Goal: Task Accomplishment & Management: Use online tool/utility

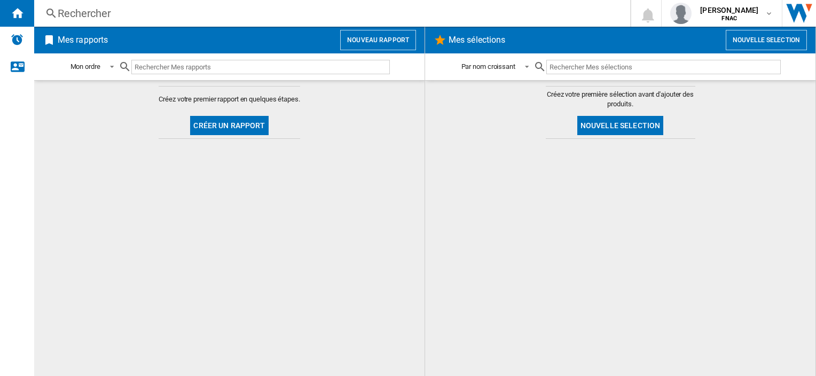
click at [621, 124] on button "Nouvelle selection" at bounding box center [620, 125] width 86 height 19
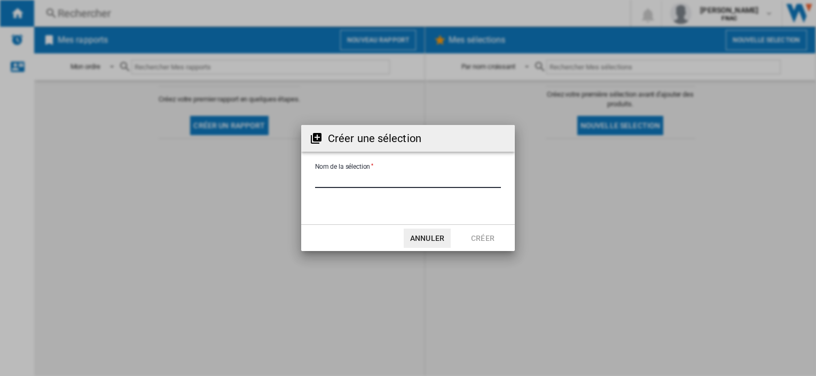
click at [378, 180] on input "Nom de la sélection" at bounding box center [408, 180] width 186 height 16
drag, startPoint x: 429, startPoint y: 236, endPoint x: 409, endPoint y: 223, distance: 24.1
click at [429, 236] on button "Annuler" at bounding box center [427, 237] width 47 height 19
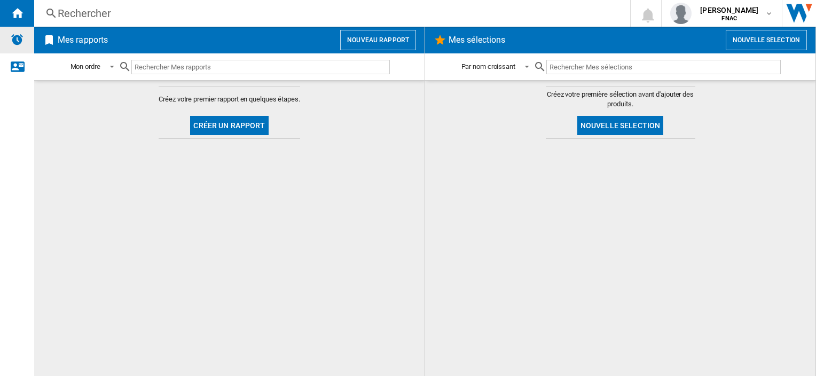
click at [25, 41] on div "Alertes" at bounding box center [17, 40] width 34 height 27
click at [21, 68] on ng-md-icon "Nous contacter" at bounding box center [17, 66] width 13 height 13
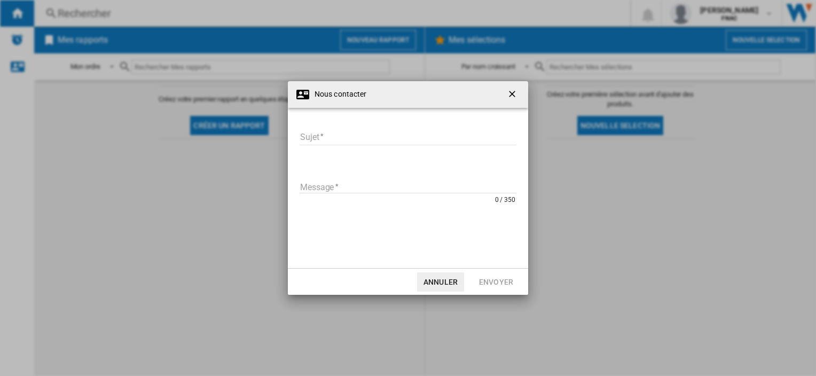
click at [509, 96] on ng-md-icon "getI18NText('BUTTONS.CLOSE_DIALOG')" at bounding box center [513, 95] width 13 height 13
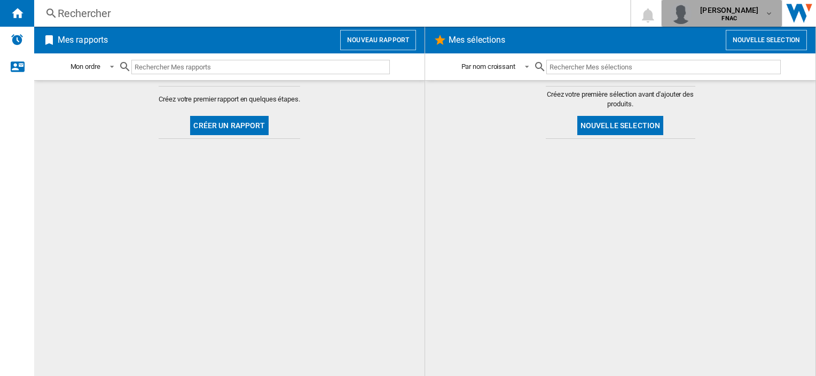
click at [769, 10] on button "[PERSON_NAME] FNAC" at bounding box center [721, 13] width 120 height 27
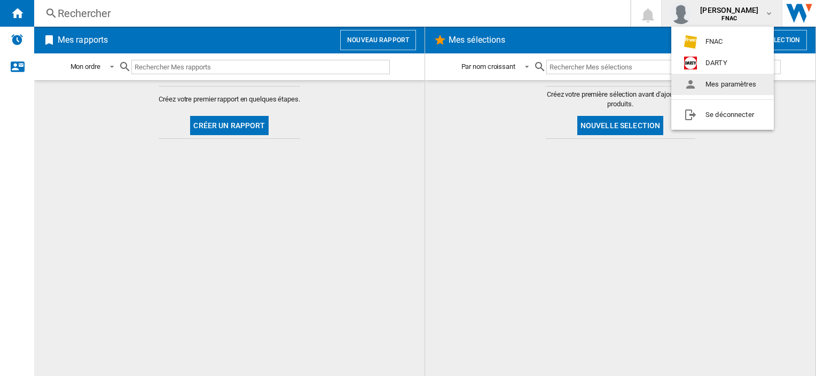
click at [715, 84] on button "Mes paramètres" at bounding box center [722, 84] width 103 height 21
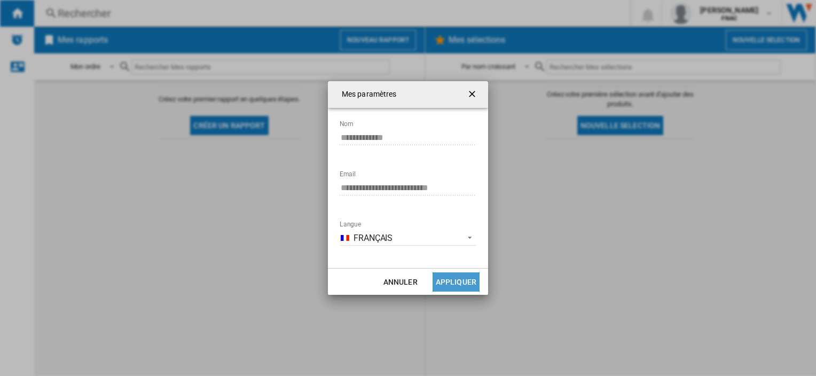
click at [454, 280] on button "Appliquer" at bounding box center [455, 281] width 47 height 19
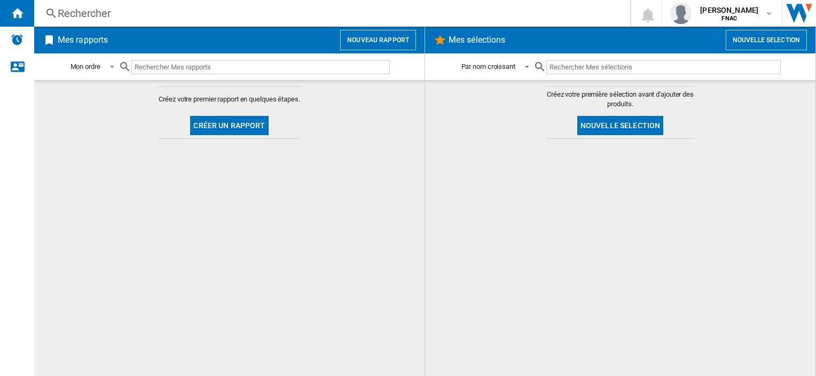
click at [777, 37] on button "Nouvelle selection" at bounding box center [766, 40] width 81 height 20
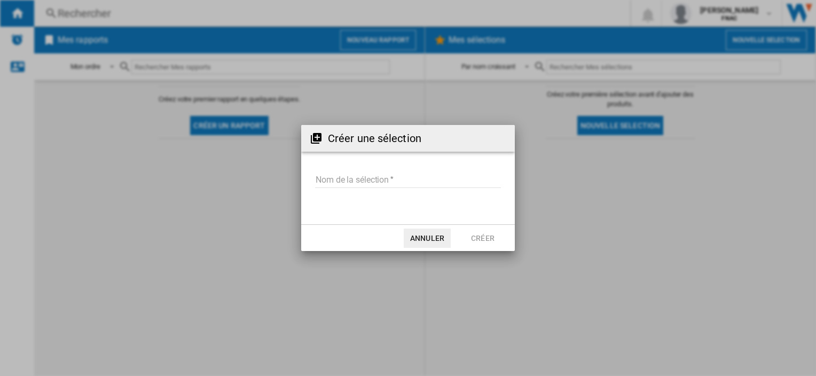
click at [421, 234] on button "Annuler" at bounding box center [427, 237] width 47 height 19
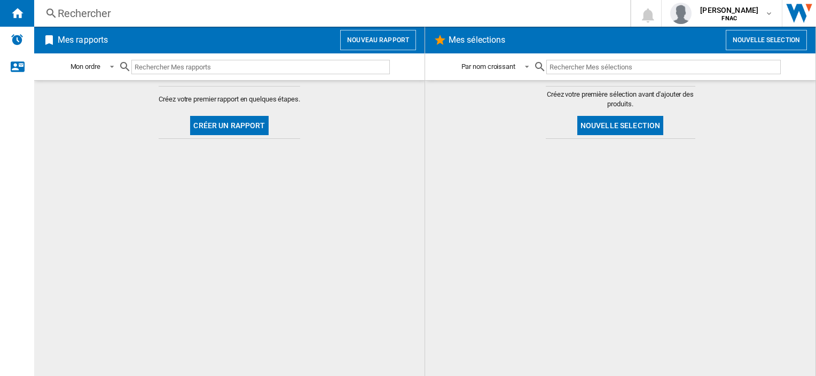
click at [49, 7] on ng-md-icon at bounding box center [51, 13] width 13 height 13
click at [93, 14] on div "Rechercher" at bounding box center [330, 13] width 545 height 15
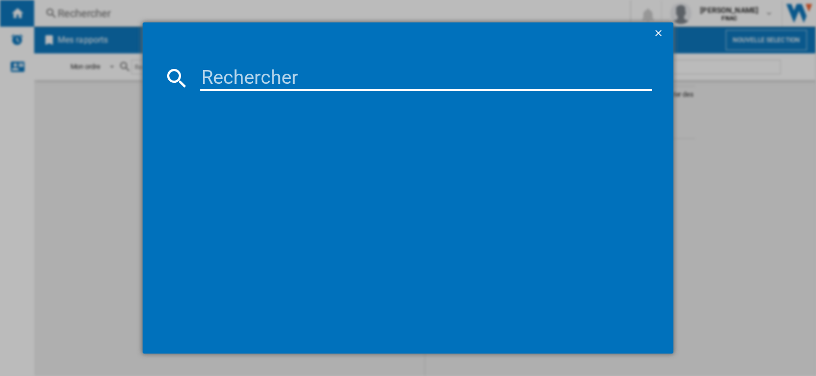
click at [230, 80] on input at bounding box center [425, 78] width 451 height 26
type input "plugin"
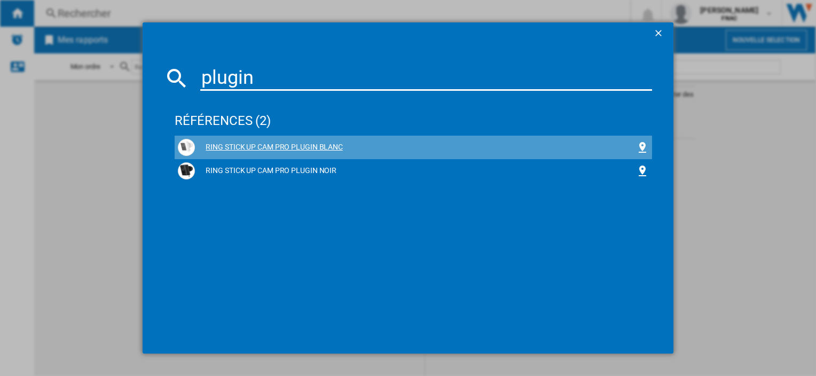
click at [267, 146] on div "RING STICK UP CAM PRO PLUGIN BLANC" at bounding box center [415, 147] width 440 height 11
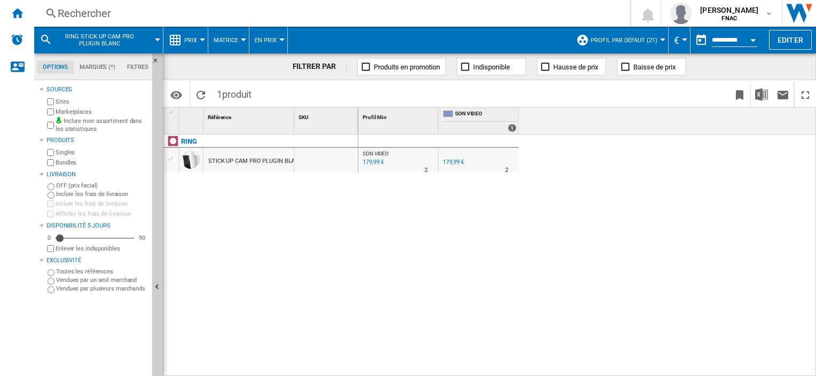
click at [47, 36] on md-icon at bounding box center [46, 39] width 13 height 13
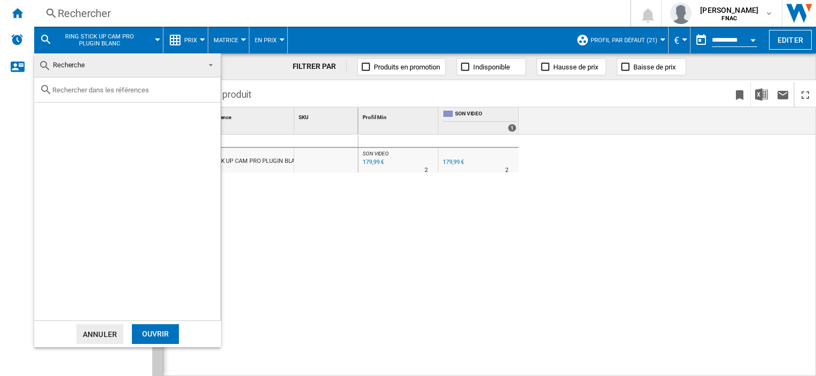
click at [409, 217] on md-backdrop at bounding box center [408, 188] width 816 height 376
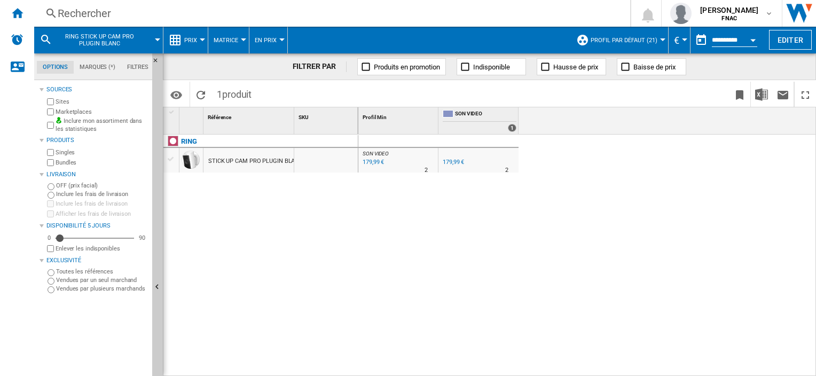
click at [45, 39] on md-icon at bounding box center [46, 39] width 13 height 13
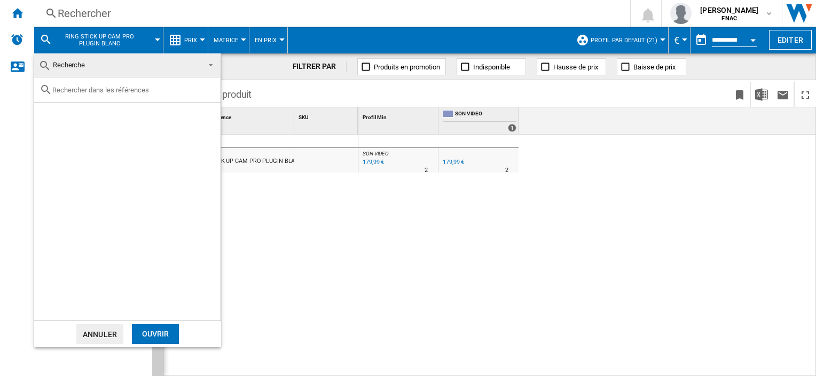
click at [120, 94] on div at bounding box center [127, 89] width 186 height 25
click at [127, 90] on input "text" at bounding box center [133, 90] width 163 height 8
paste input "4Kit6p8G"
type input "4Kit6p8G"
click at [103, 90] on input "text" at bounding box center [133, 90] width 163 height 8
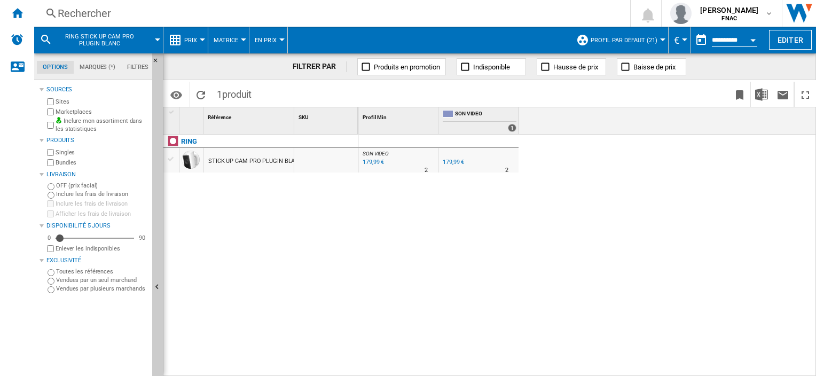
click at [44, 38] on md-icon at bounding box center [46, 39] width 13 height 13
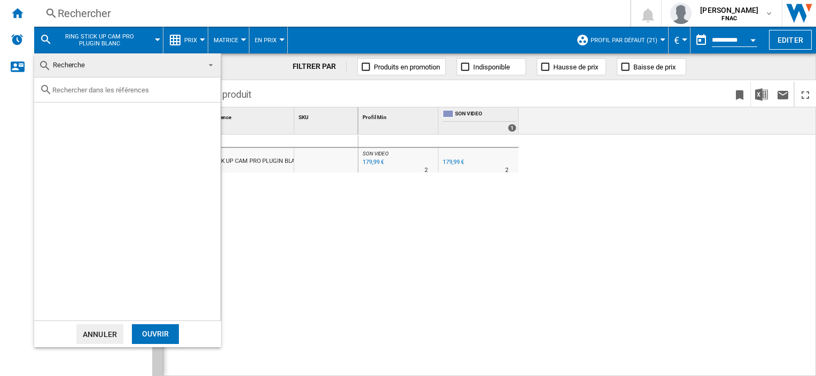
click at [107, 88] on input "text" at bounding box center [133, 90] width 163 height 8
paste input "9279418"
type input "9279418"
click at [162, 333] on div "Ouvrir" at bounding box center [155, 334] width 47 height 20
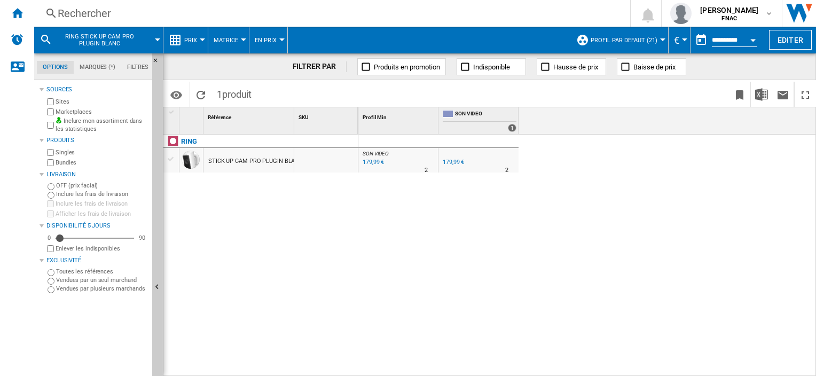
click at [40, 38] on md-icon at bounding box center [46, 39] width 13 height 13
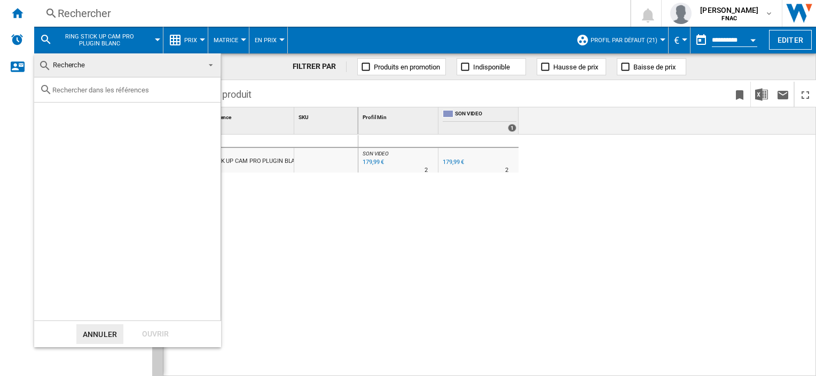
click at [138, 89] on input "text" at bounding box center [133, 90] width 163 height 8
paste input "9279418"
type input "9279418"
click at [206, 84] on ng-md-icon "Effacer la recherche" at bounding box center [208, 89] width 13 height 13
click at [49, 14] on md-backdrop at bounding box center [408, 188] width 816 height 376
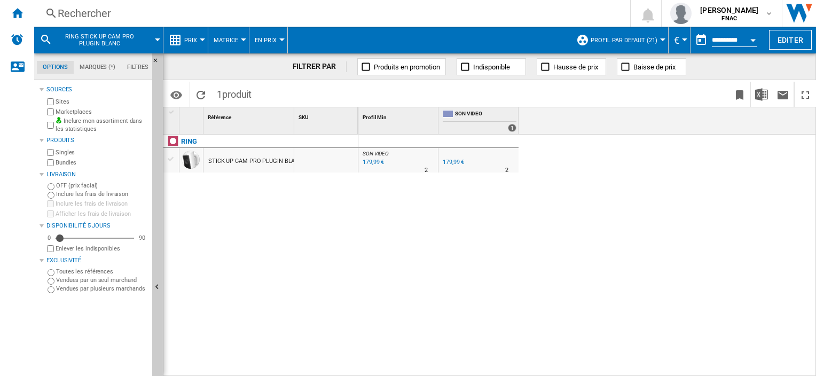
click at [56, 12] on ng-md-icon at bounding box center [51, 13] width 13 height 13
click at [51, 12] on ng-md-icon at bounding box center [51, 13] width 13 height 13
click at [73, 11] on div "Rechercher" at bounding box center [330, 13] width 545 height 15
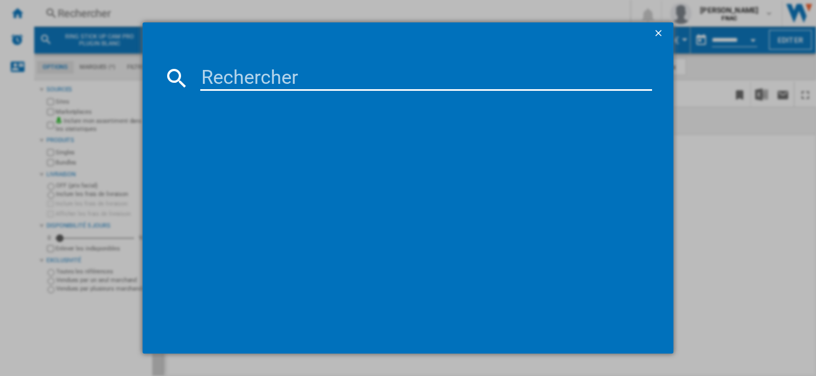
type input "9279418"
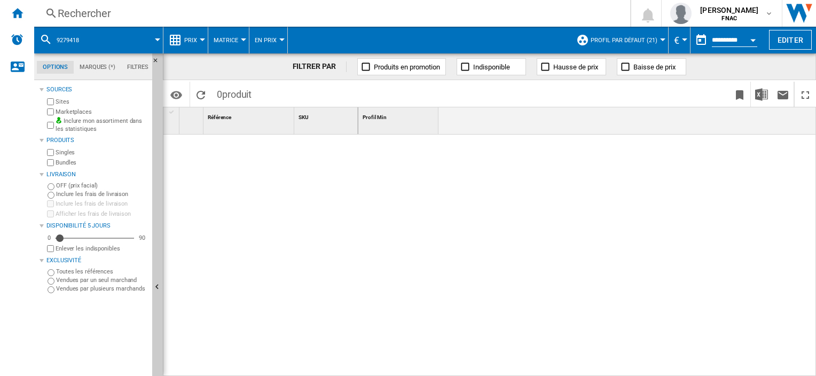
click at [250, 125] on div "Référence 1" at bounding box center [248, 120] width 91 height 27
click at [336, 123] on div "SKU 1" at bounding box center [326, 115] width 61 height 17
click at [70, 67] on md-tab-item "Options" at bounding box center [55, 67] width 37 height 13
click at [92, 67] on md-tab-item "Marques (*)" at bounding box center [98, 67] width 48 height 13
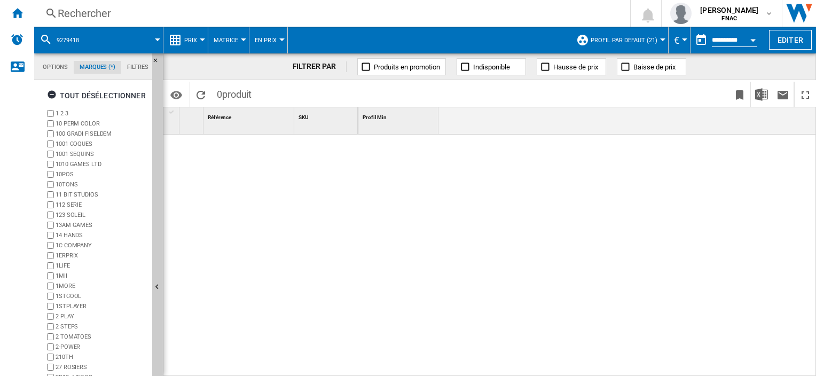
click at [132, 66] on md-tab-item "Filtres" at bounding box center [137, 67] width 33 height 13
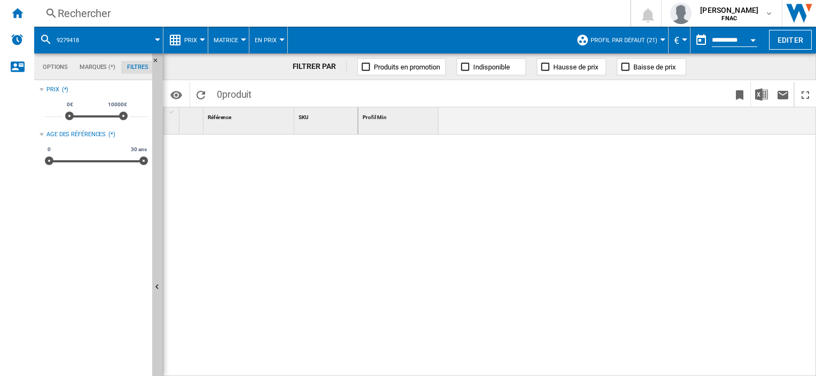
click at [98, 66] on md-tab-item "Marques (*)" at bounding box center [98, 67] width 48 height 13
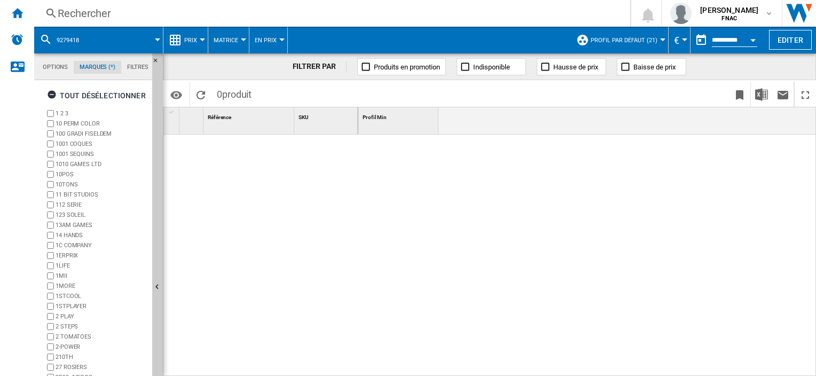
click at [60, 66] on md-tab-item "Options" at bounding box center [55, 67] width 37 height 13
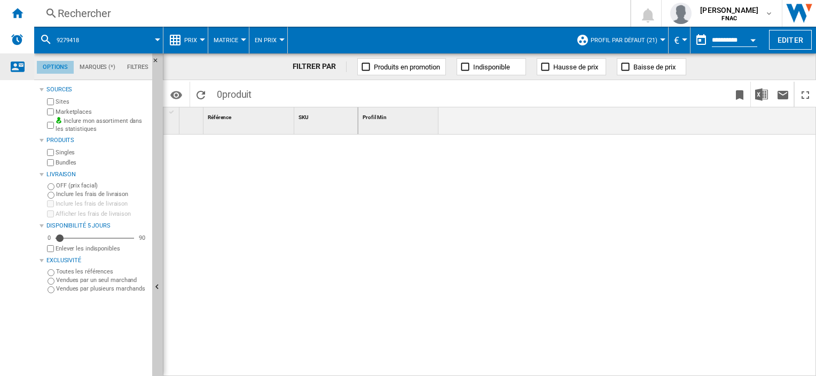
scroll to position [12, 0]
click at [156, 38] on div at bounding box center [157, 39] width 5 height 3
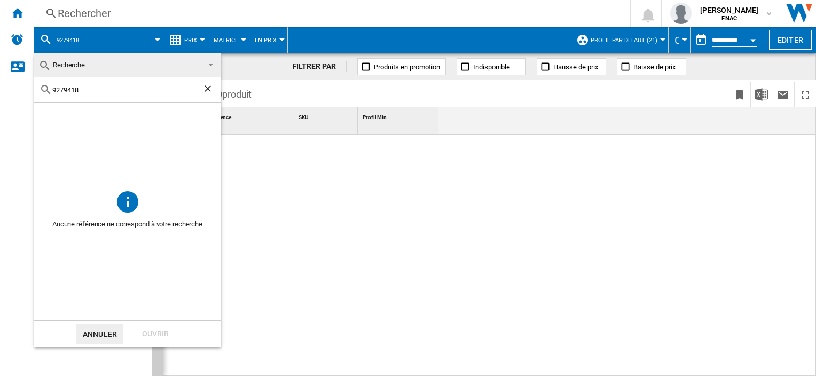
click at [348, 169] on md-backdrop at bounding box center [408, 188] width 816 height 376
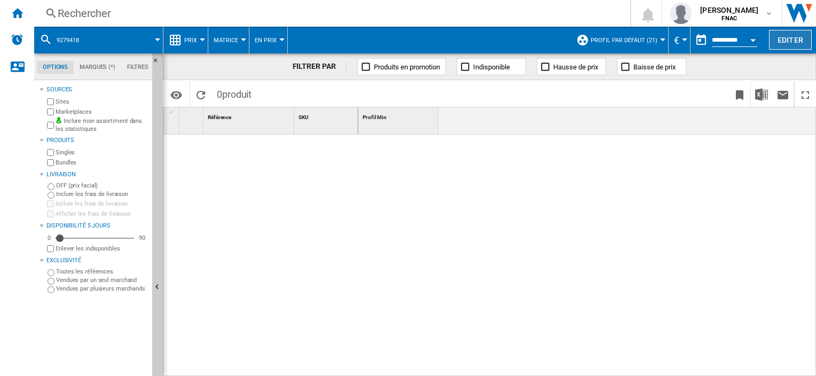
click at [786, 42] on button "Editer" at bounding box center [790, 40] width 43 height 20
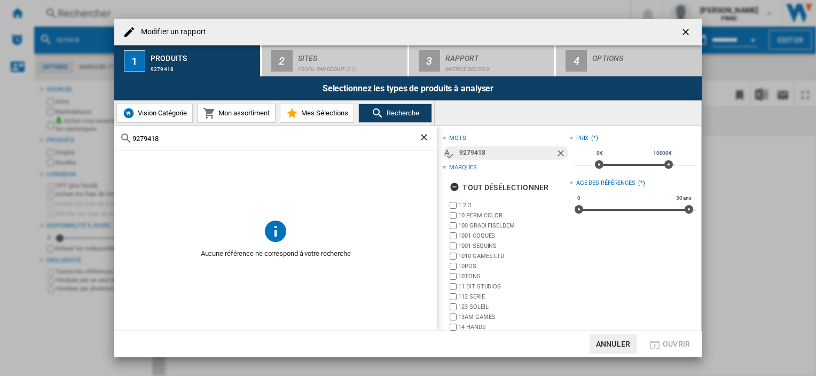
click at [681, 30] on ng-md-icon "getI18NText('BUTTONS.CLOSE_DIALOG')" at bounding box center [686, 33] width 13 height 13
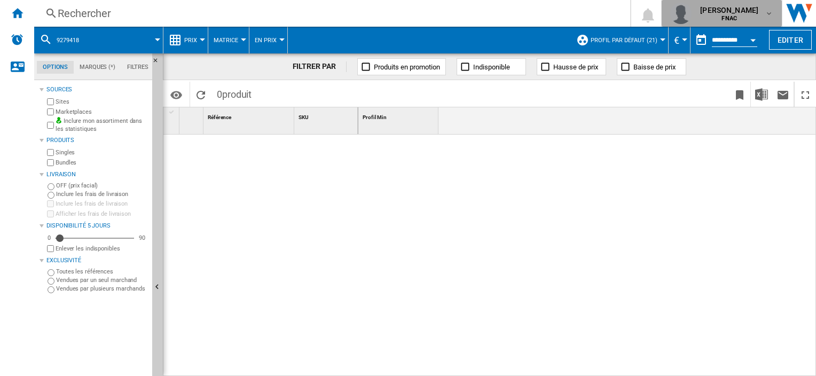
click at [739, 11] on span "[PERSON_NAME]" at bounding box center [729, 10] width 58 height 11
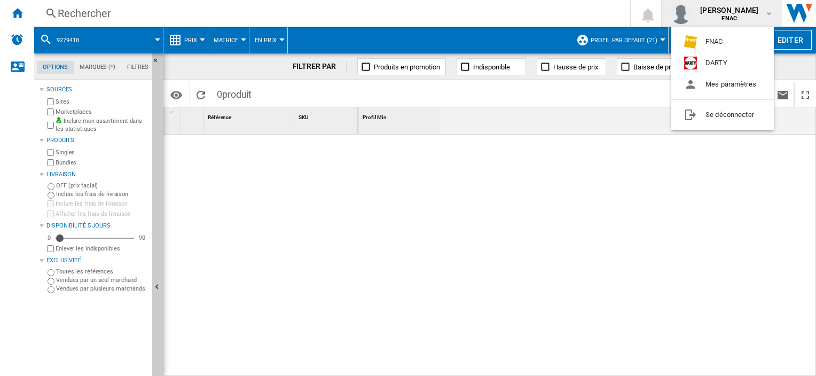
drag, startPoint x: 607, startPoint y: 170, endPoint x: 207, endPoint y: 314, distance: 425.2
click at [606, 170] on md-backdrop at bounding box center [408, 188] width 816 height 376
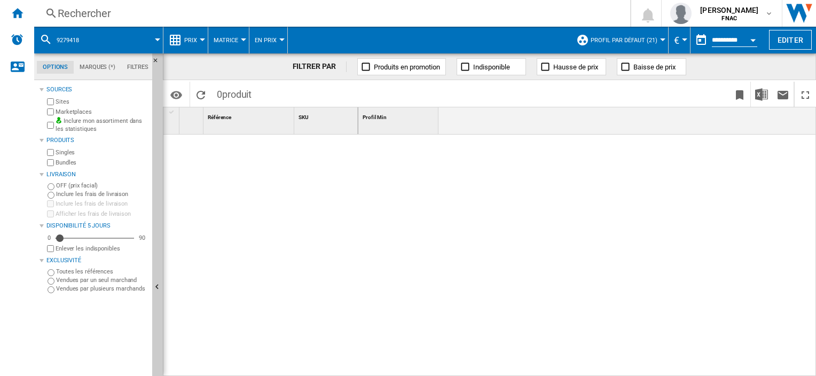
click at [628, 40] on span "Profil par défaut (21)" at bounding box center [623, 40] width 67 height 7
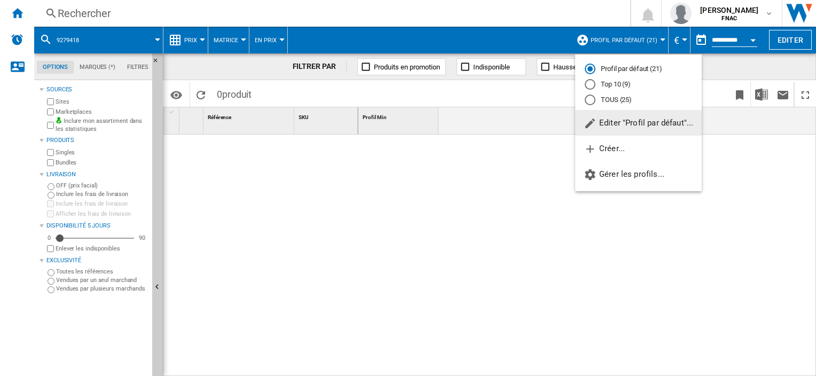
click at [518, 182] on md-backdrop at bounding box center [408, 188] width 816 height 376
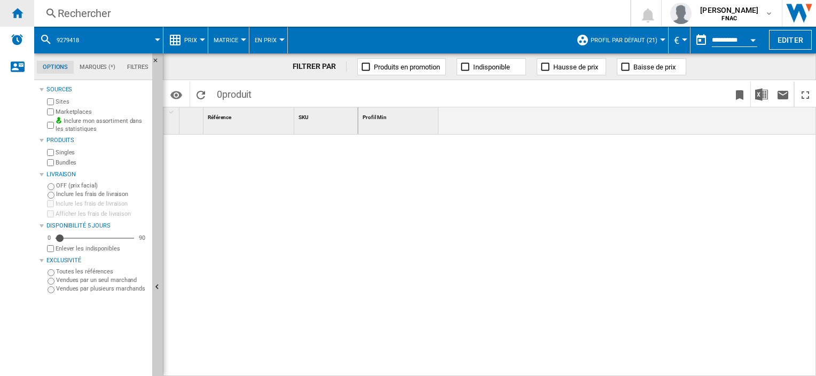
click at [13, 15] on ng-md-icon "Accueil" at bounding box center [17, 12] width 13 height 13
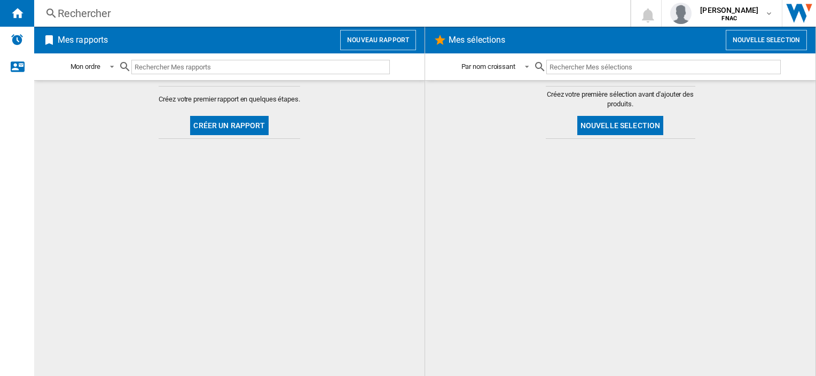
click at [51, 13] on ng-md-icon at bounding box center [51, 13] width 13 height 13
click at [79, 14] on div "Rechercher" at bounding box center [330, 13] width 545 height 15
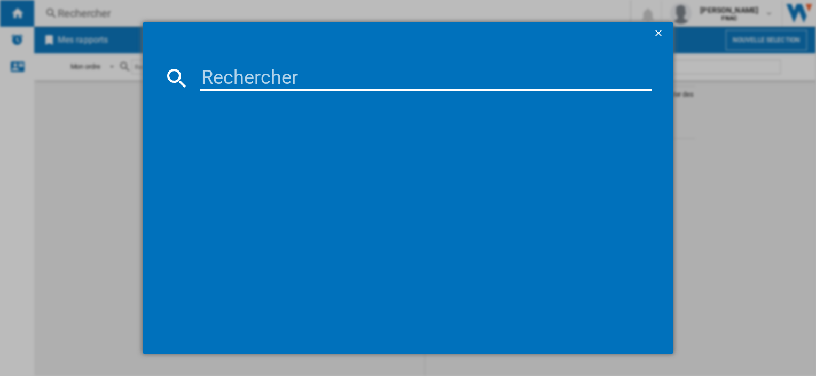
type input "9279418"
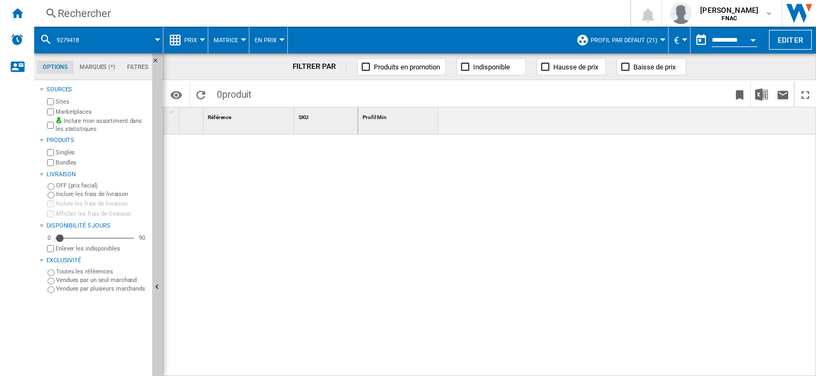
click at [51, 38] on md-icon at bounding box center [46, 39] width 13 height 13
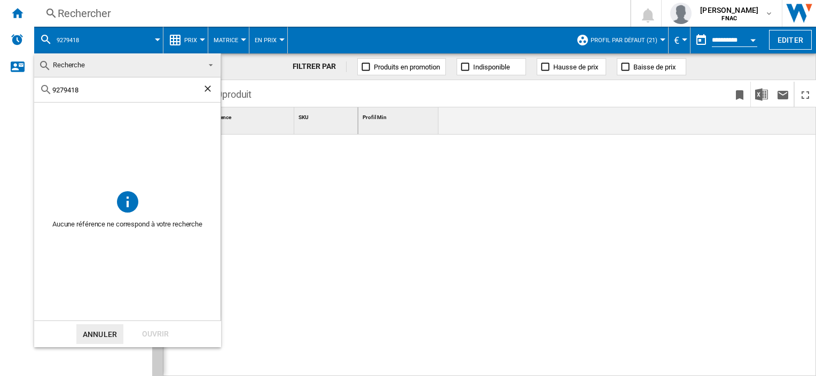
click at [214, 88] on ng-md-icon "Effacer la recherche" at bounding box center [208, 89] width 13 height 13
click at [151, 88] on input "text" at bounding box center [133, 90] width 163 height 8
paste input "7724306"
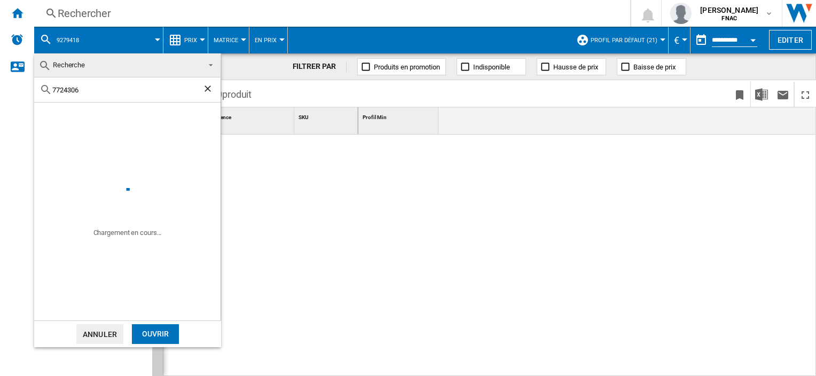
type input "7724306"
click at [210, 86] on ng-md-icon "Effacer la recherche" at bounding box center [208, 89] width 13 height 13
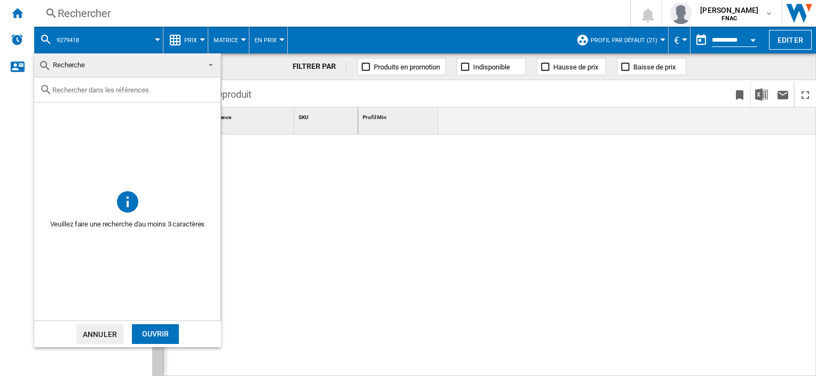
click at [105, 86] on input "text" at bounding box center [133, 90] width 163 height 8
paste input "9279418"
type input "9279418"
click at [206, 88] on ng-md-icon "Effacer la recherche" at bounding box center [208, 89] width 13 height 13
click at [209, 162] on span at bounding box center [127, 146] width 186 height 86
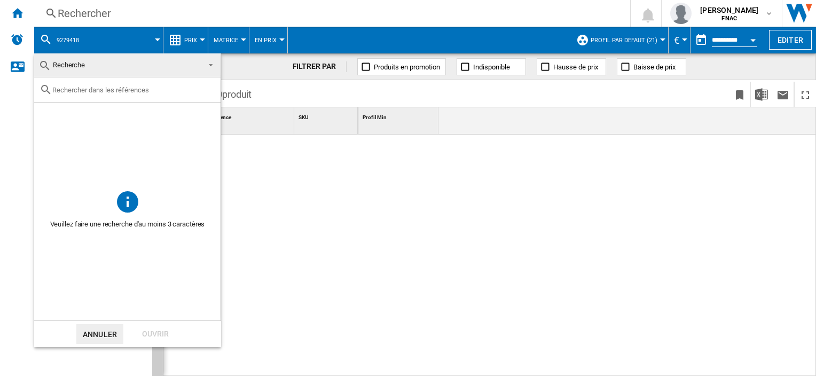
click at [106, 333] on button "Annuler" at bounding box center [99, 334] width 47 height 20
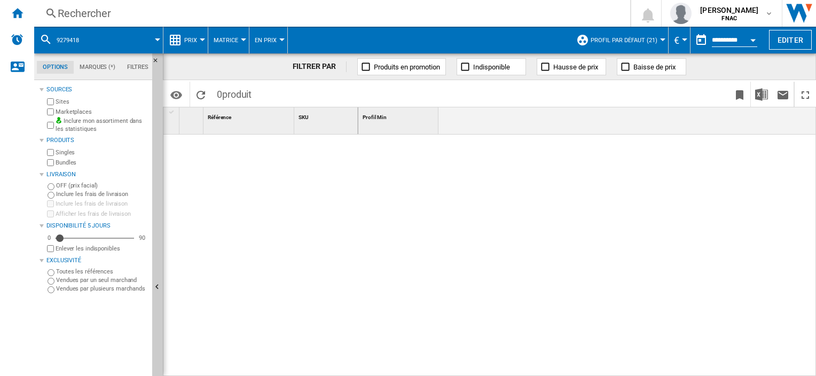
click at [86, 10] on div "Rechercher" at bounding box center [330, 13] width 545 height 15
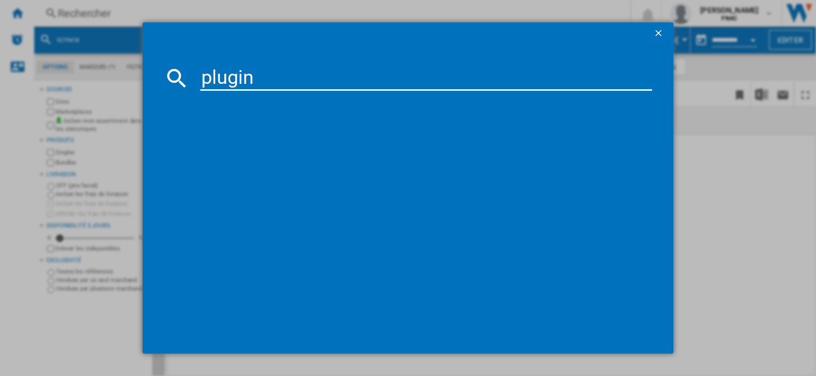
type input "plugin"
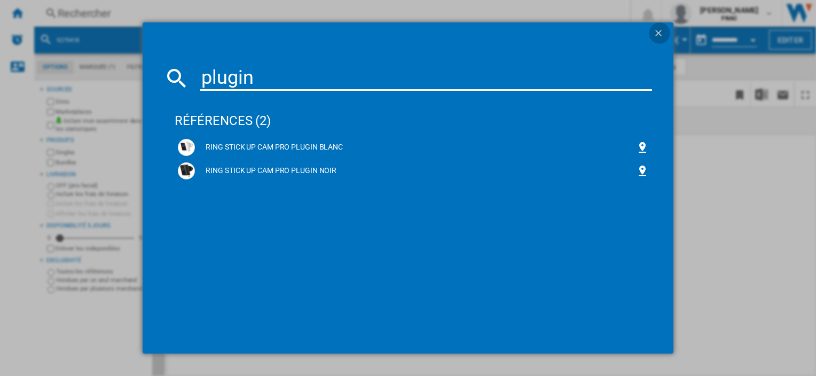
click at [653, 30] on ng-md-icon "getI18NText('BUTTONS.CLOSE_DIALOG')" at bounding box center [659, 34] width 13 height 13
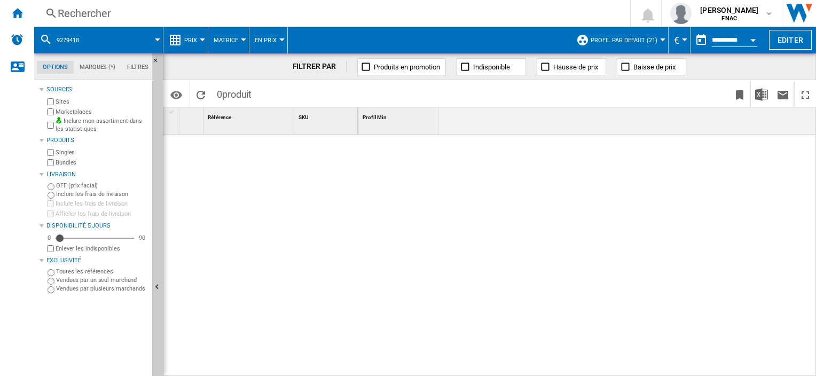
click at [52, 13] on ng-md-icon at bounding box center [51, 13] width 13 height 13
click at [105, 33] on span at bounding box center [126, 40] width 64 height 27
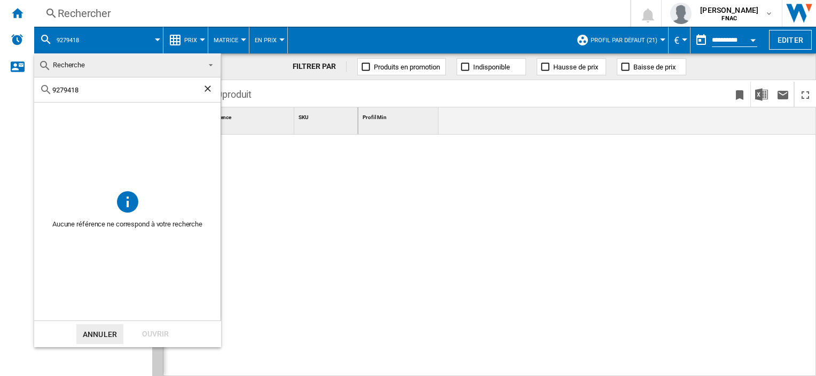
click at [211, 90] on ng-md-icon "Effacer la recherche" at bounding box center [208, 89] width 13 height 13
click at [106, 88] on input "text" at bounding box center [133, 90] width 163 height 8
paste input "Support mural [PERSON_NAME] VWM 60 WH pour disques vinyle Blanc"
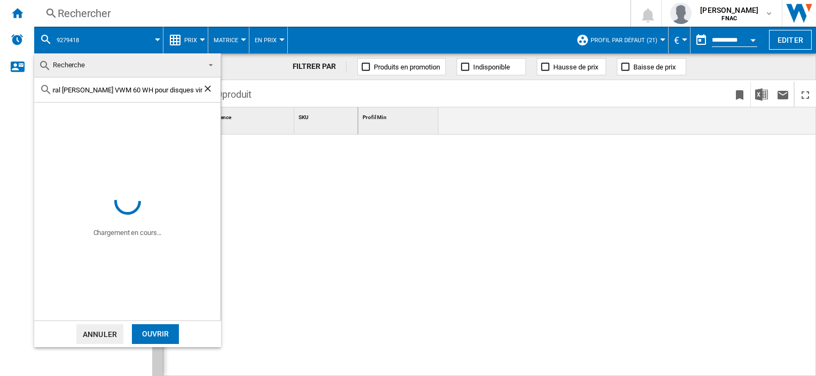
type input "Support mural [PERSON_NAME] VWM 60 WH pour disques vinyle Blanc"
click at [407, 194] on md-backdrop at bounding box center [408, 188] width 816 height 376
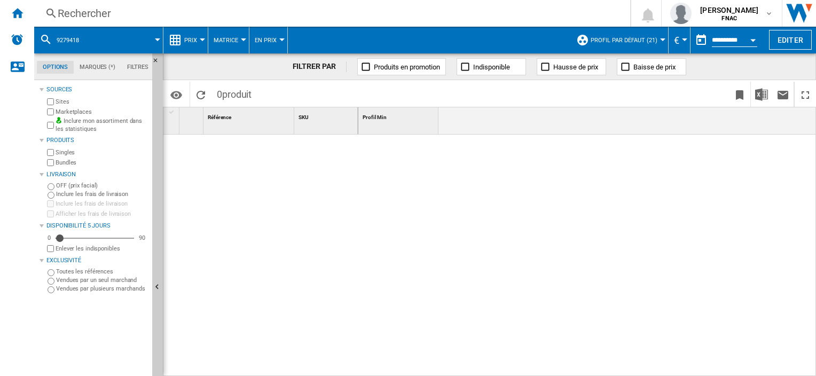
scroll to position [0, 0]
click at [17, 14] on ng-md-icon "Accueil" at bounding box center [17, 12] width 13 height 13
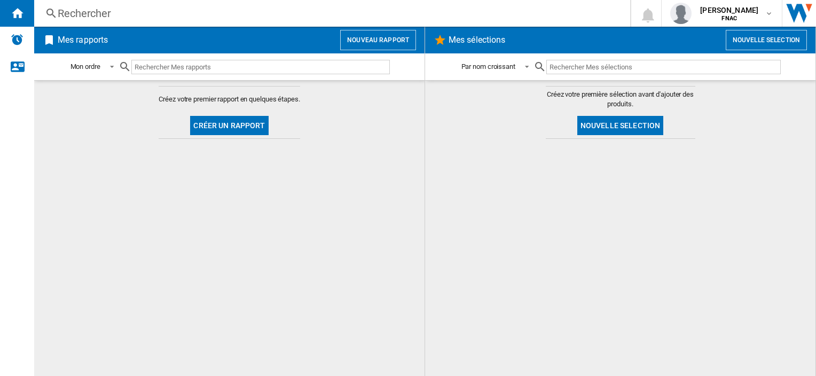
click at [778, 40] on button "Nouvelle selection" at bounding box center [766, 40] width 81 height 20
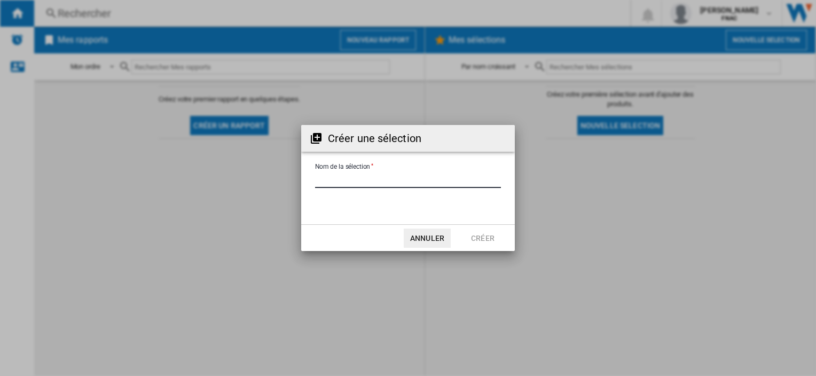
click at [396, 181] on input "Nom de la sélection" at bounding box center [408, 180] width 186 height 16
type input "******"
click at [489, 243] on button "Créer" at bounding box center [482, 237] width 47 height 19
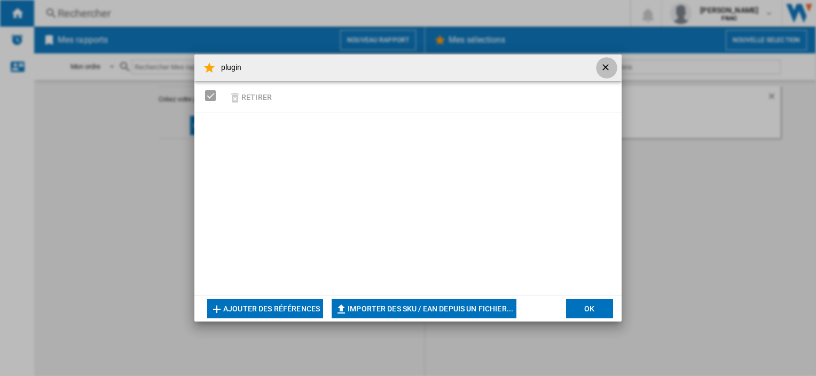
click at [609, 68] on ng-md-icon "getI18NText('BUTTONS.CLOSE_DIALOG')" at bounding box center [606, 68] width 13 height 13
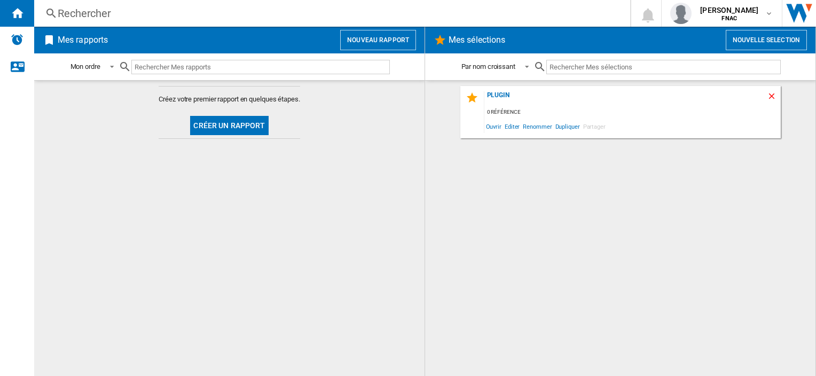
click at [773, 95] on ng-md-icon "Supprimer" at bounding box center [773, 97] width 13 height 13
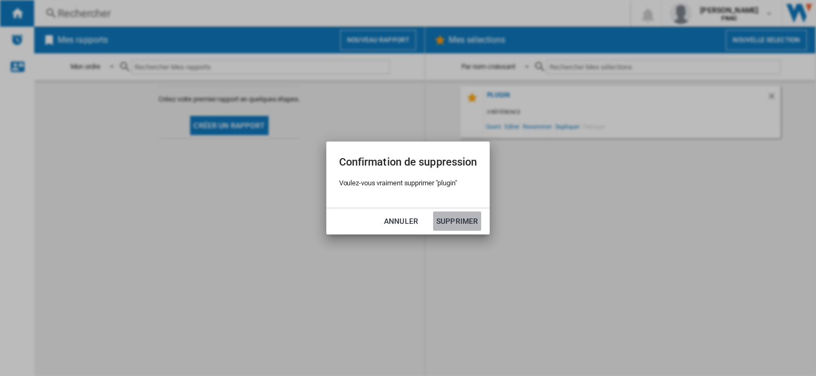
click at [457, 218] on button "Supprimer" at bounding box center [457, 220] width 48 height 19
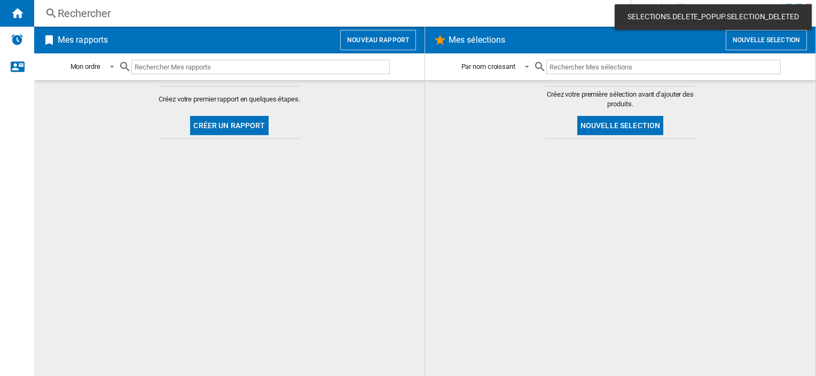
click at [608, 130] on button "Nouvelle selection" at bounding box center [620, 125] width 86 height 19
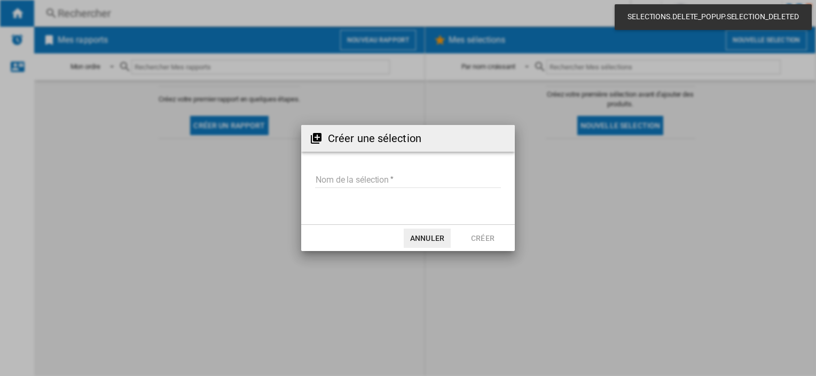
click at [387, 183] on input "Nom de la sélection" at bounding box center [408, 180] width 186 height 16
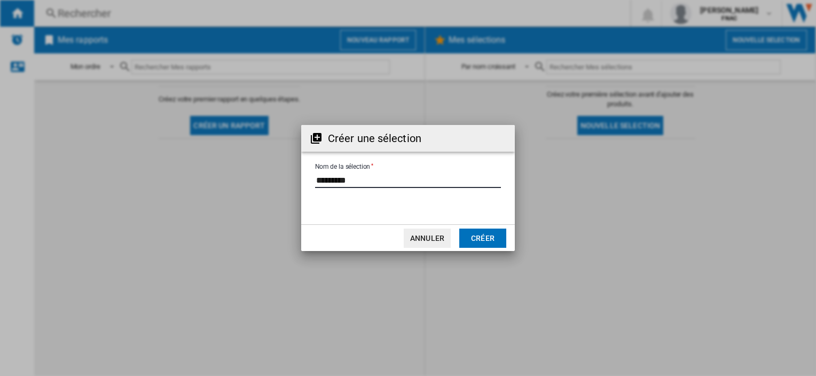
type input "********"
click at [476, 232] on button "Créer" at bounding box center [482, 237] width 47 height 19
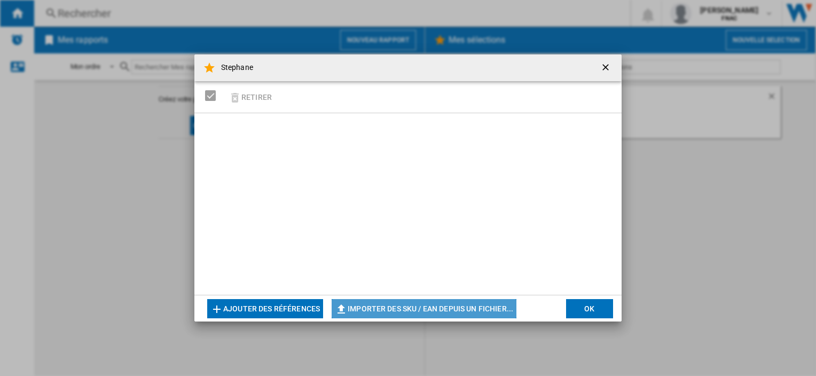
click at [415, 305] on button "Importer des SKU / EAN depuis un fichier..." at bounding box center [424, 308] width 185 height 19
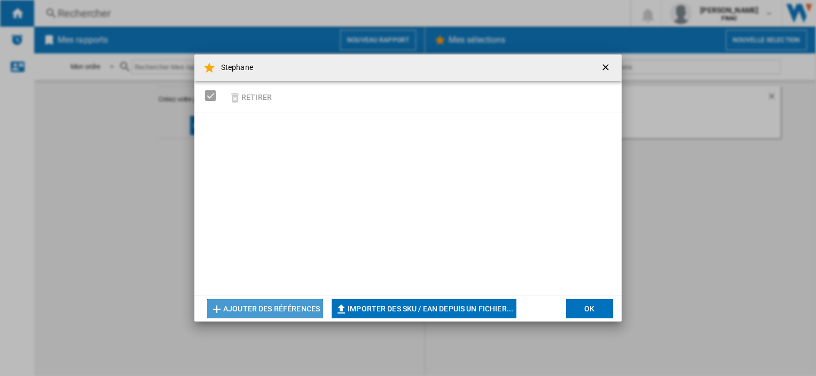
click at [265, 305] on button "Ajouter des références" at bounding box center [265, 308] width 116 height 19
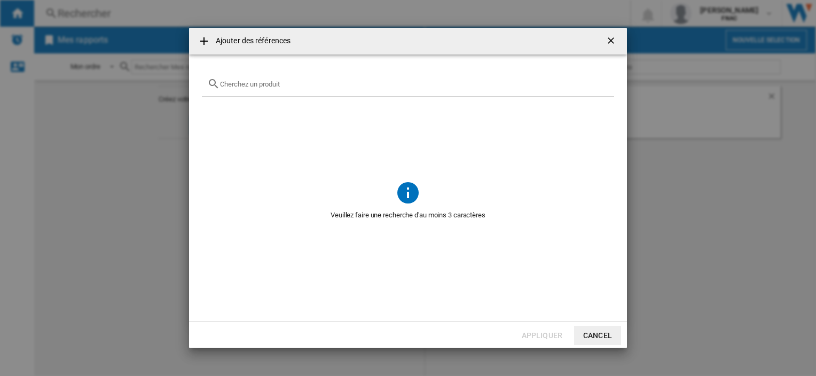
click at [431, 195] on div "Veuillez faire une recherche d'au moins 3 caractères" at bounding box center [408, 203] width 412 height 212
click at [329, 86] on input "text" at bounding box center [414, 84] width 389 height 8
paste input "Support mural [PERSON_NAME] VWM 60 WH pour disques vinyle Blanc"
type input "Support mural [PERSON_NAME] VWM 60 WH pour disques vinyle Blanc"
click at [263, 89] on div at bounding box center [408, 84] width 412 height 25
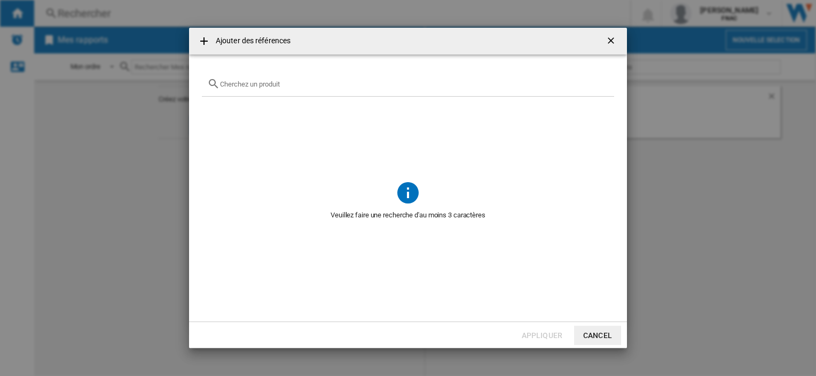
click at [263, 86] on input "text" at bounding box center [414, 84] width 389 height 8
paste input "9279418"
type input "9279418"
click at [609, 44] on ng-md-icon "getI18NText('BUTTONS.CLOSE_DIALOG')" at bounding box center [611, 41] width 13 height 13
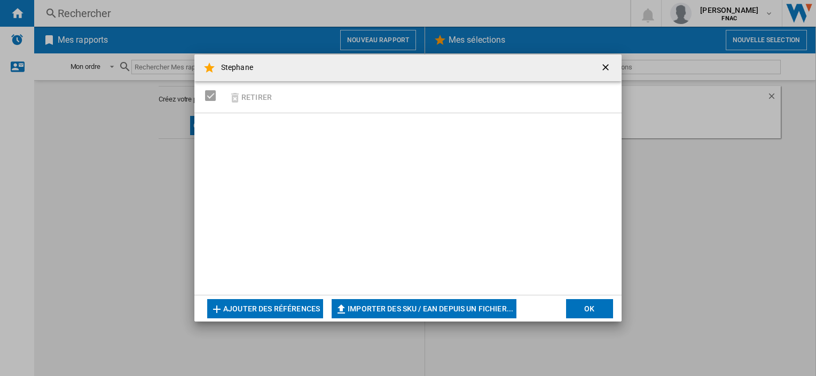
drag, startPoint x: 600, startPoint y: 66, endPoint x: 610, endPoint y: 68, distance: 10.8
click at [599, 66] on button "Stephane Retirer ..." at bounding box center [606, 67] width 21 height 21
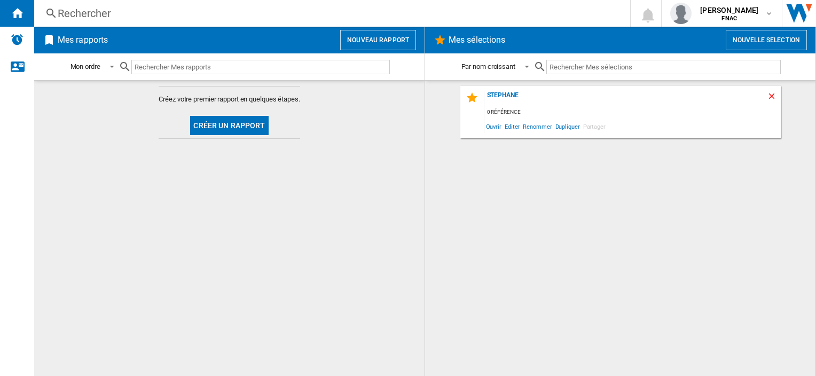
click at [777, 96] on ng-md-icon "Supprimer" at bounding box center [773, 97] width 13 height 13
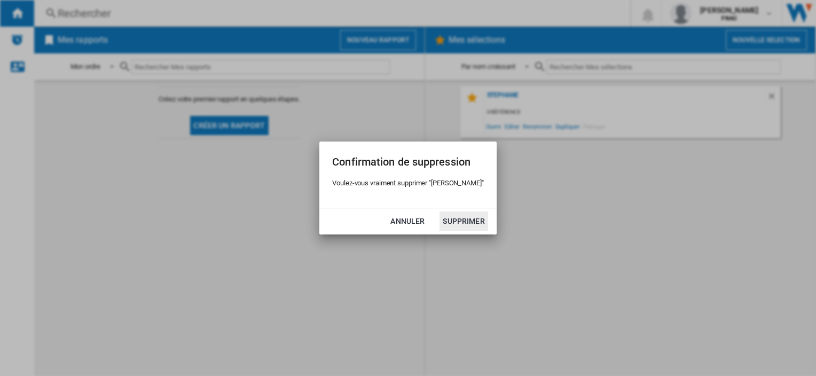
click at [457, 220] on button "Supprimer" at bounding box center [463, 220] width 48 height 19
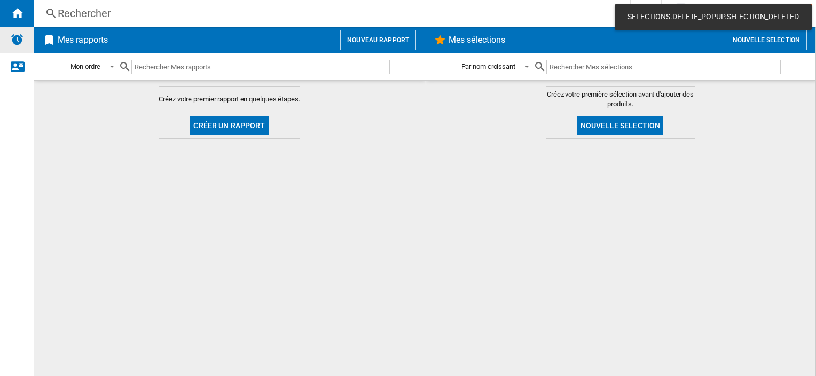
click at [22, 43] on img "Alertes" at bounding box center [17, 39] width 13 height 13
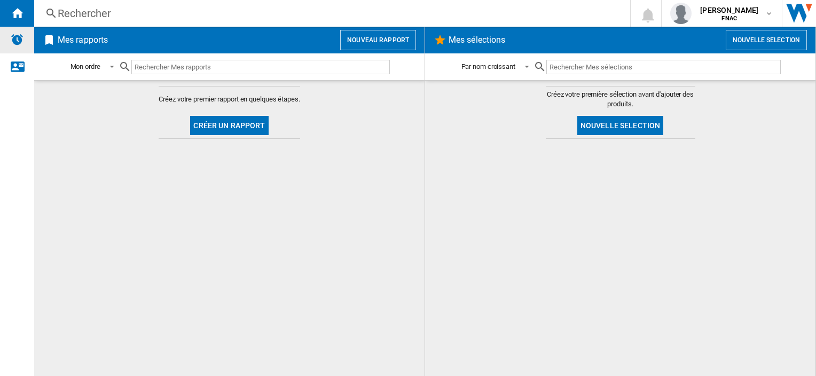
click at [14, 46] on div "Alertes" at bounding box center [17, 40] width 34 height 27
click at [15, 68] on ng-md-icon "Nous contacter" at bounding box center [17, 66] width 13 height 13
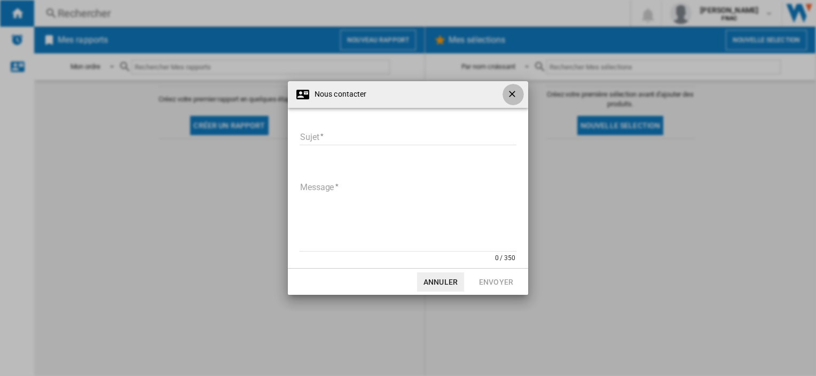
click at [514, 96] on ng-md-icon "getI18NText('BUTTONS.CLOSE_DIALOG')" at bounding box center [513, 95] width 13 height 13
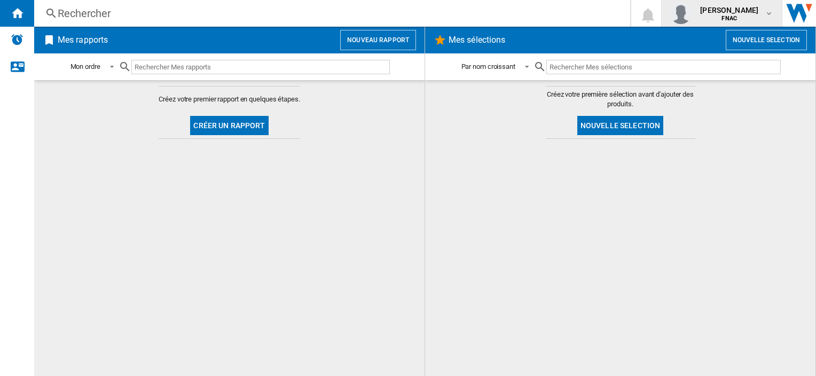
click at [764, 15] on md-icon "button" at bounding box center [768, 13] width 9 height 9
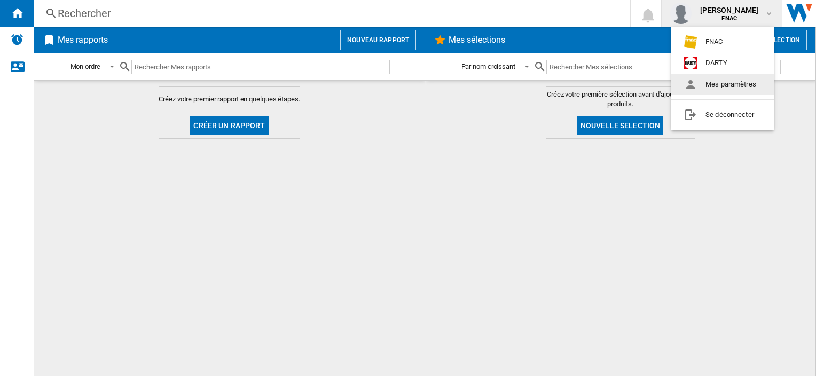
click at [738, 86] on button "Mes paramètres" at bounding box center [722, 84] width 103 height 21
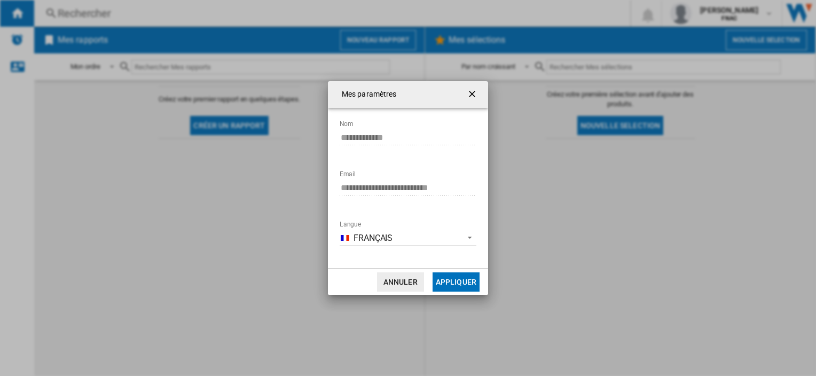
click at [472, 92] on ng-md-icon "getI18NText('BUTTONS.CLOSE_DIALOG')" at bounding box center [473, 95] width 13 height 13
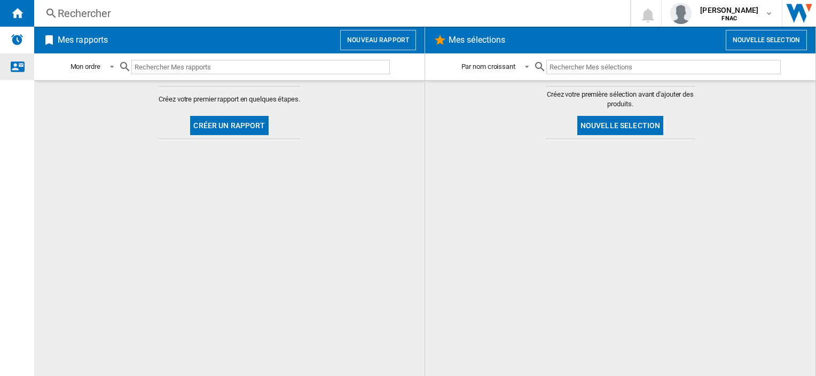
click at [23, 69] on div "Nous contacter" at bounding box center [17, 66] width 34 height 27
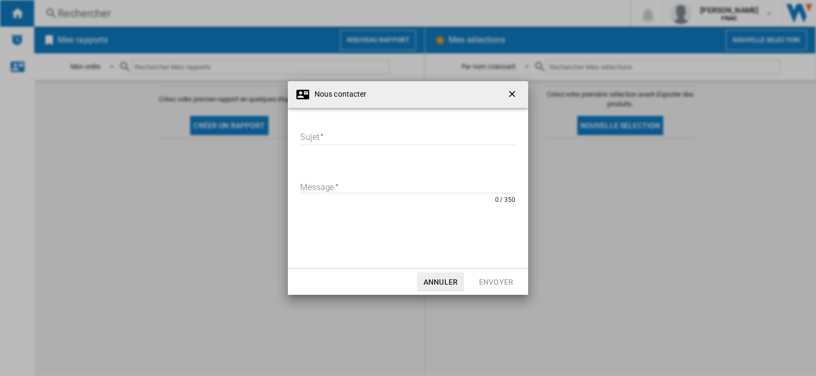
click at [515, 96] on ng-md-icon "getI18NText('BUTTONS.CLOSE_DIALOG')" at bounding box center [513, 95] width 13 height 13
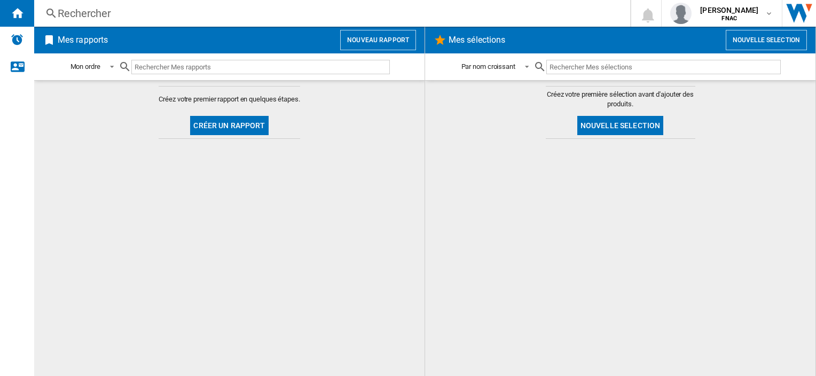
click at [76, 13] on div "Rechercher" at bounding box center [330, 13] width 545 height 15
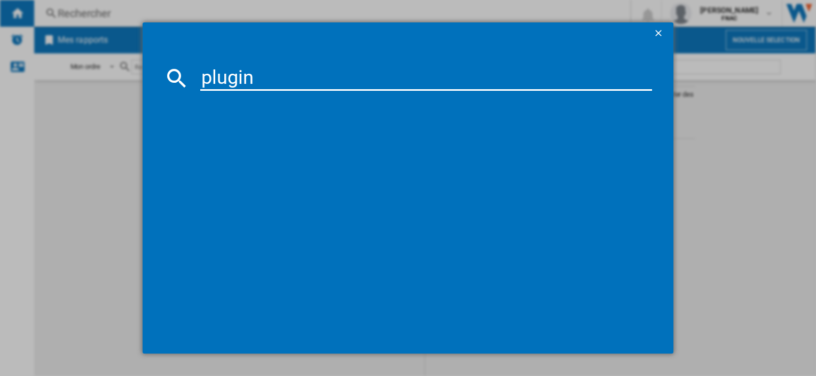
type input "plugin"
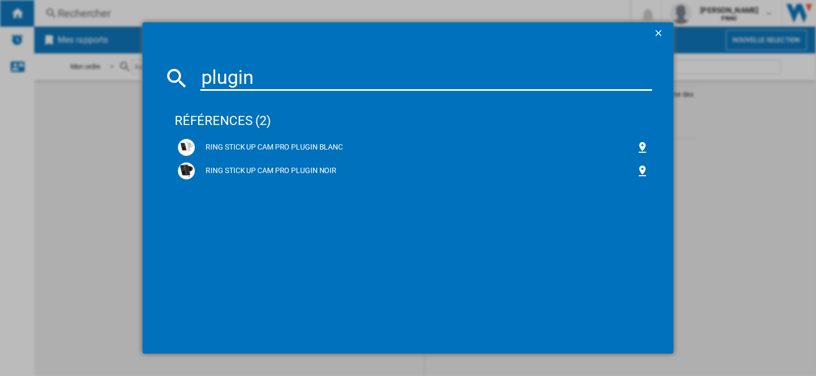
click at [655, 27] on button "button" at bounding box center [659, 32] width 21 height 21
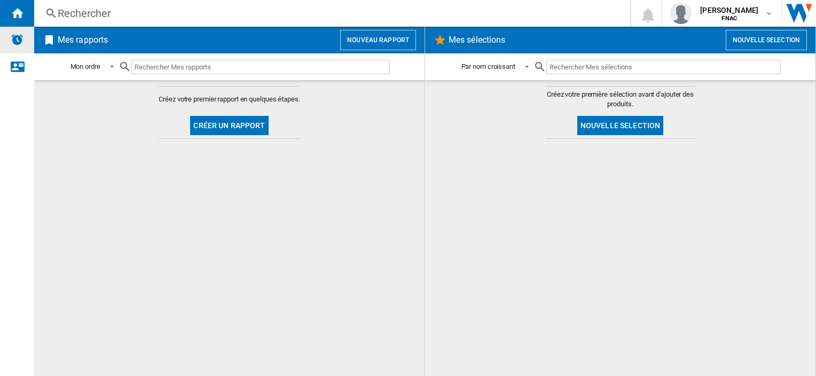
click at [15, 41] on img "Alertes" at bounding box center [17, 39] width 13 height 13
click at [6, 45] on div "Alertes" at bounding box center [17, 40] width 34 height 27
click at [799, 10] on img "Aller sur wiser.com" at bounding box center [799, 13] width 34 height 27
click at [801, 15] on img "Aller sur wiser.com" at bounding box center [799, 13] width 34 height 27
